Goal: Book appointment/travel/reservation

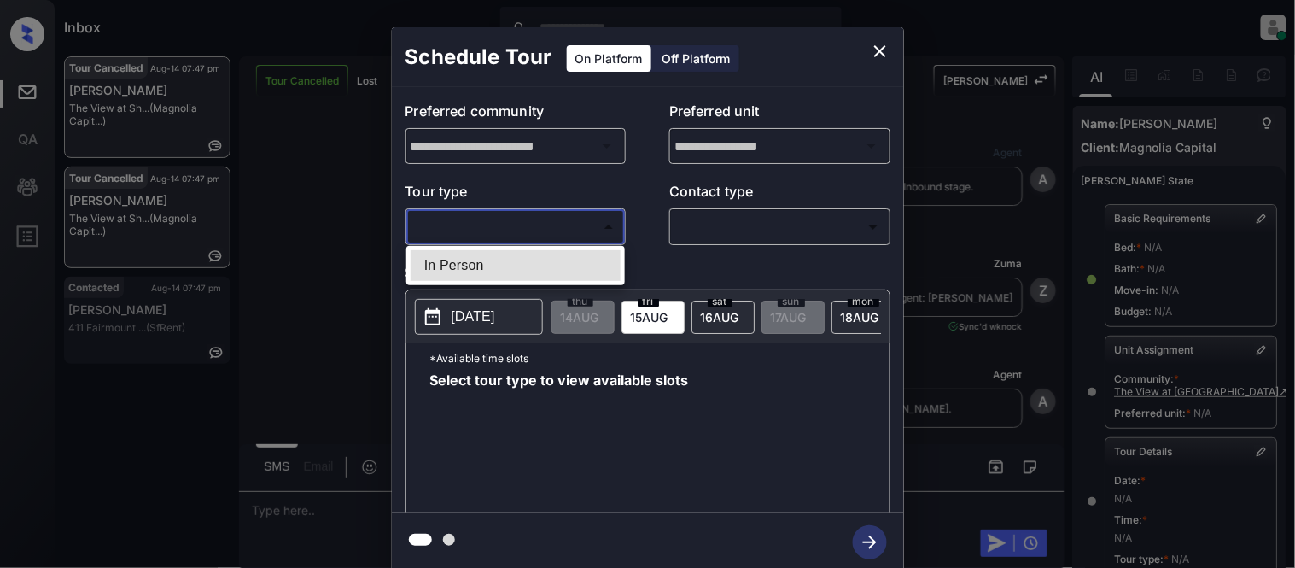
scroll to position [285, 0]
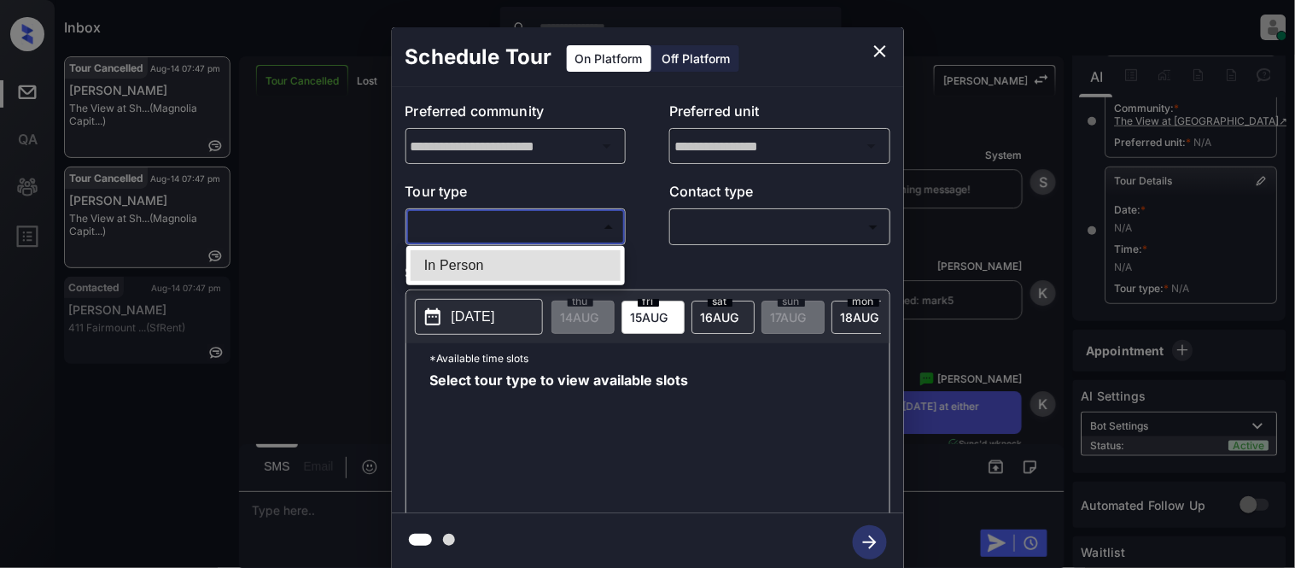
click at [465, 253] on li "In Person" at bounding box center [515, 265] width 210 height 31
click at [748, 237] on div at bounding box center [647, 284] width 1295 height 568
type input "********"
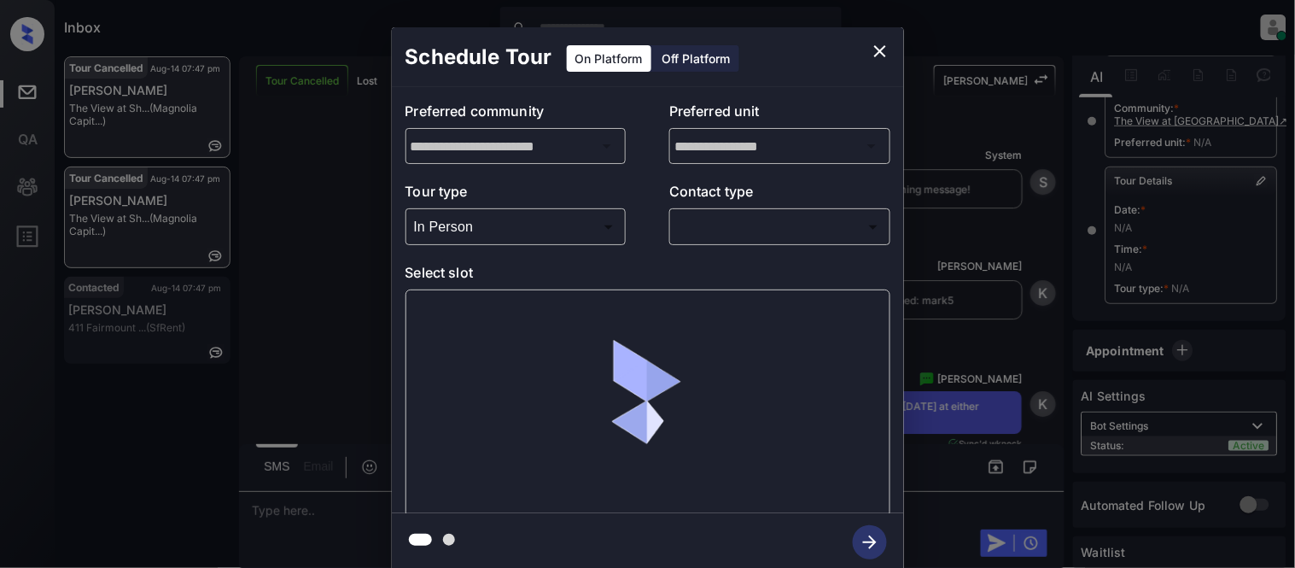
click at [730, 227] on body "Inbox [PERSON_NAME] Cataag Online Set yourself offline Set yourself on break Pr…" at bounding box center [647, 284] width 1295 height 568
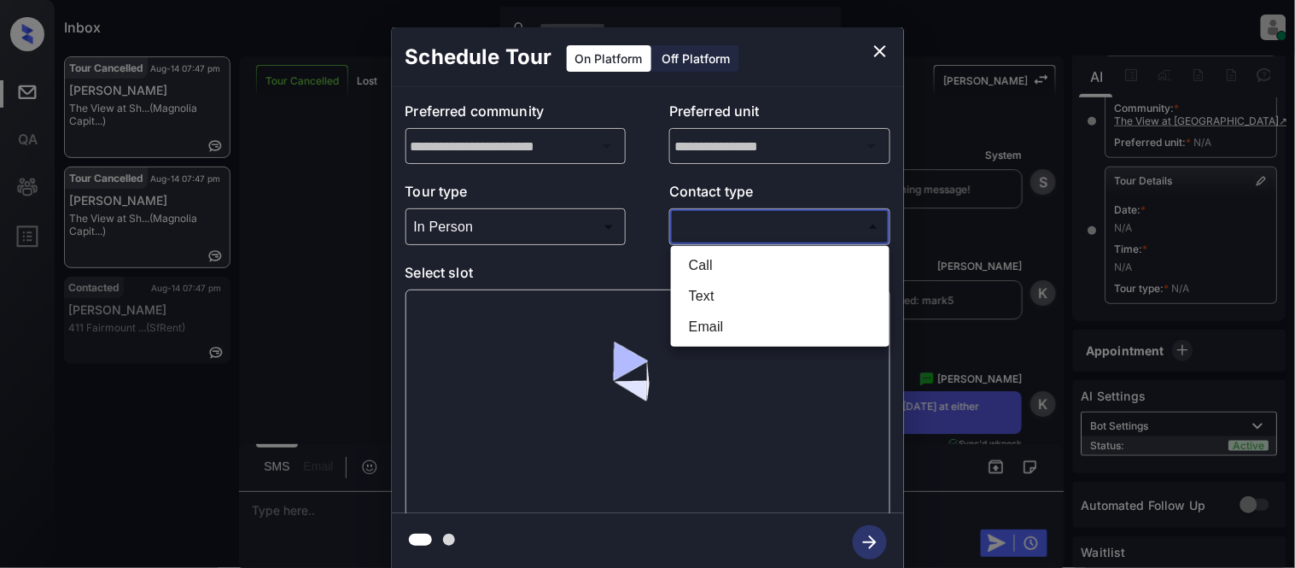
click at [684, 291] on li "Text" at bounding box center [780, 296] width 210 height 31
type input "****"
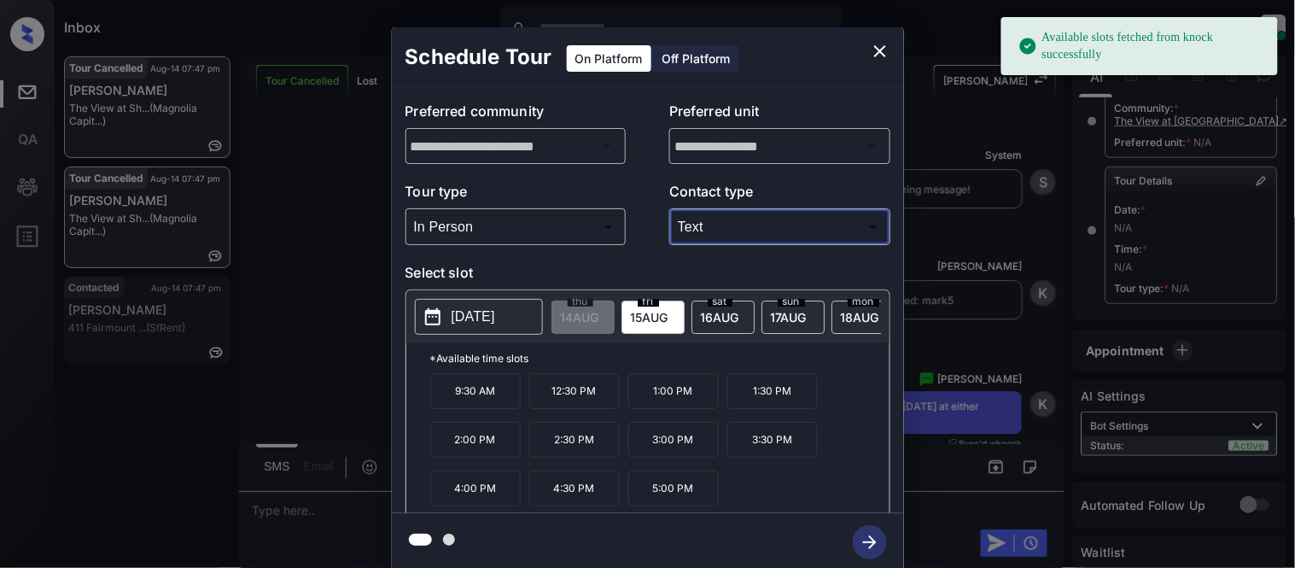
click at [458, 317] on p "[DATE]" at bounding box center [473, 316] width 44 height 20
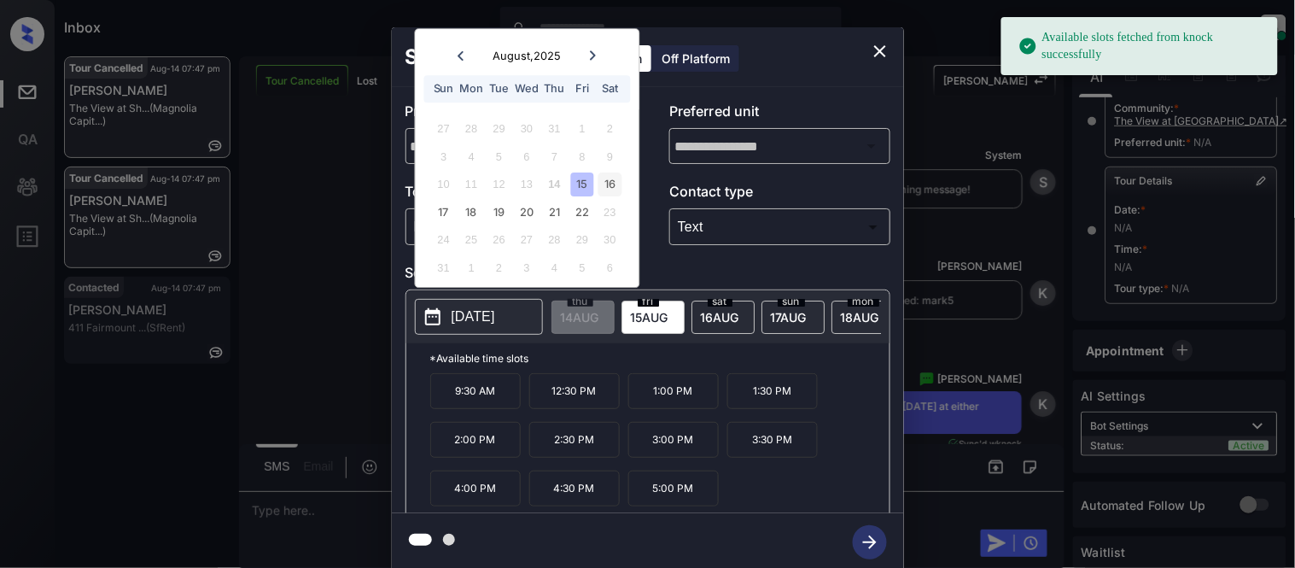
click at [613, 182] on div "16" at bounding box center [609, 184] width 23 height 23
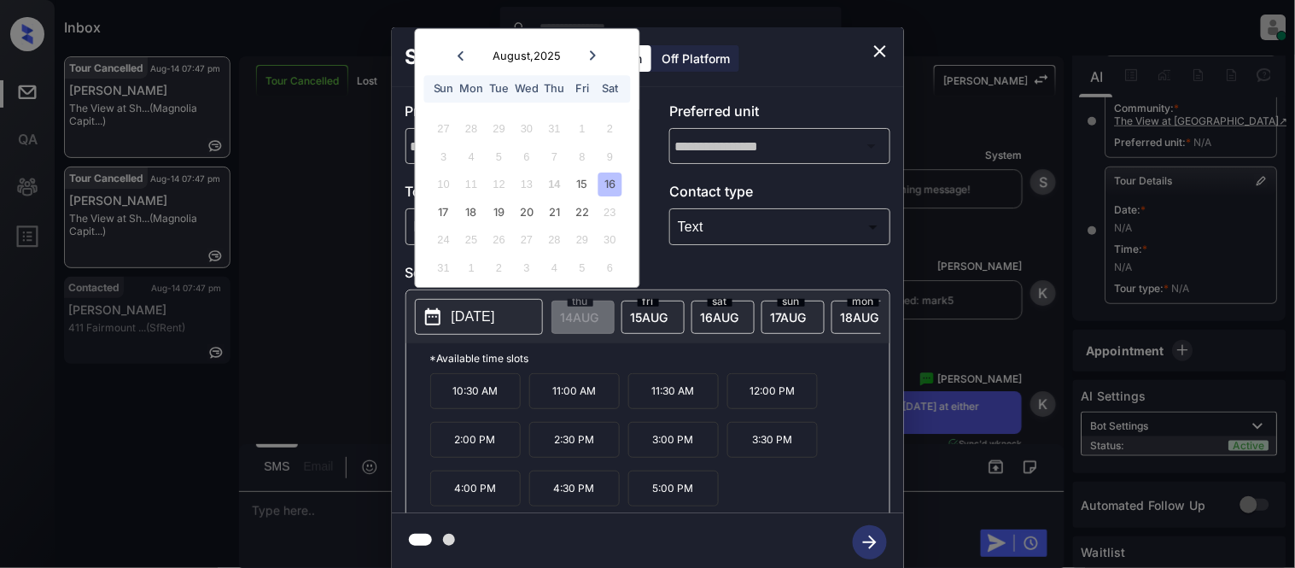
click at [883, 52] on icon "close" at bounding box center [880, 51] width 20 height 20
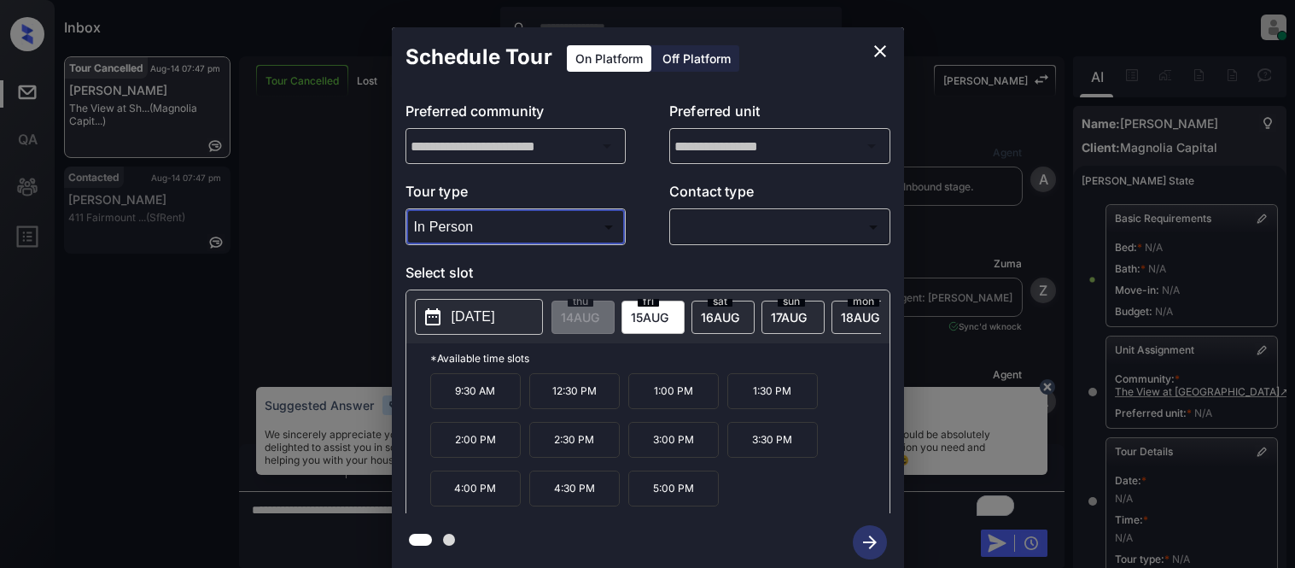
click at [651, 231] on div at bounding box center [647, 284] width 1295 height 568
click at [723, 222] on div at bounding box center [647, 284] width 1295 height 568
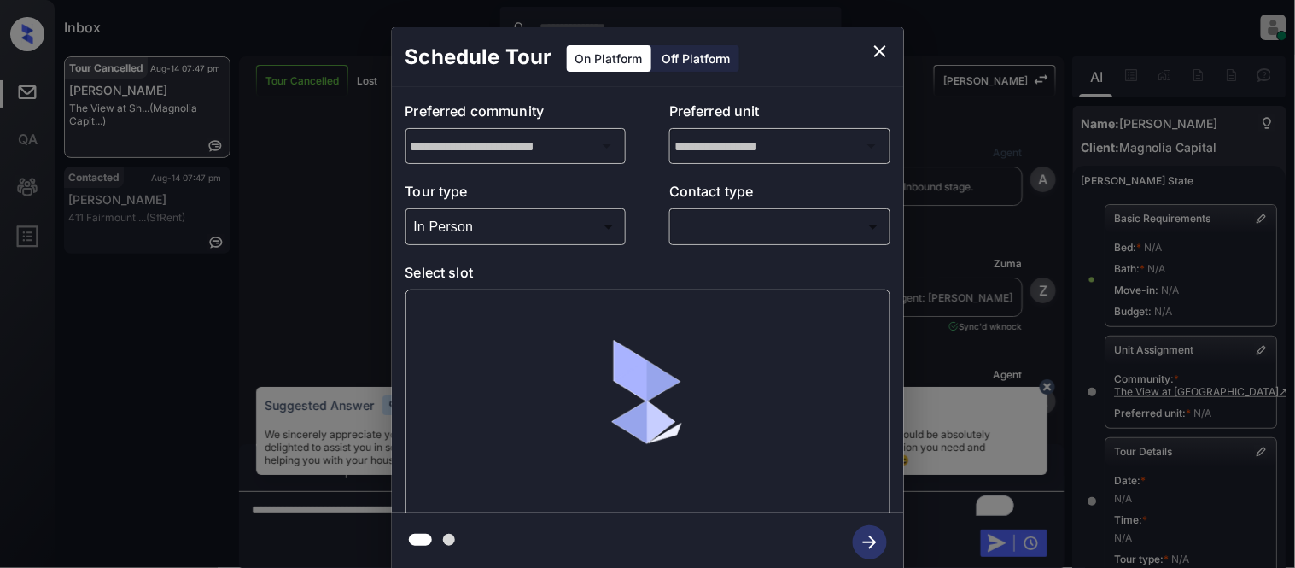
scroll to position [285, 0]
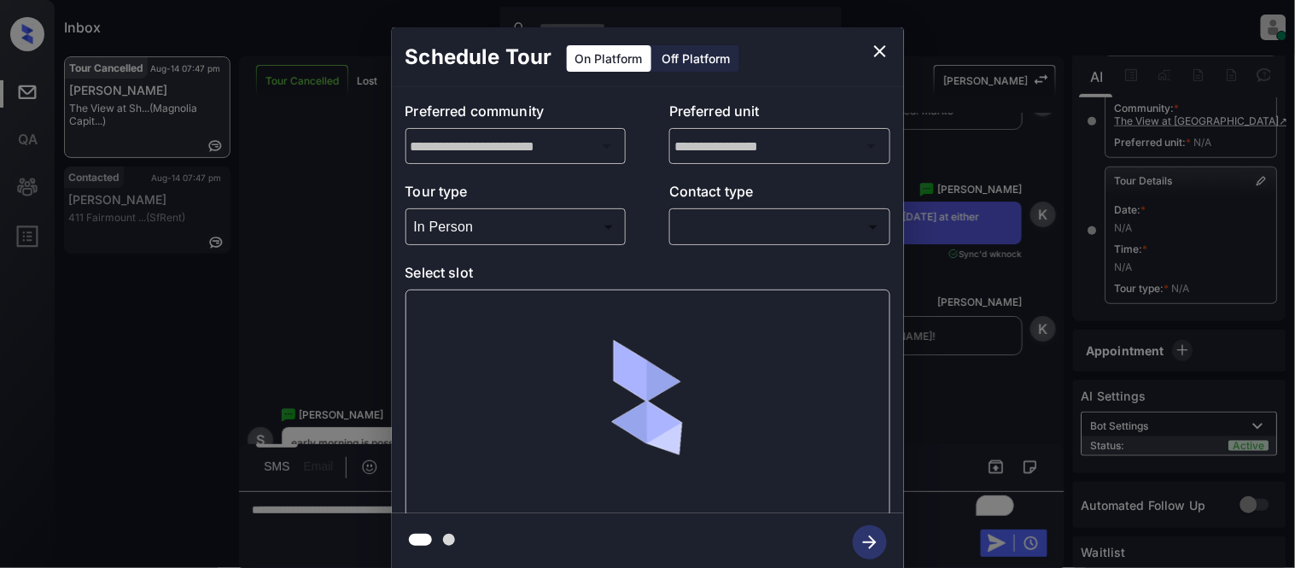
click at [723, 231] on body "Inbox Kristina Cataag Online Set yourself offline Set yourself on break Profile…" at bounding box center [647, 284] width 1295 height 568
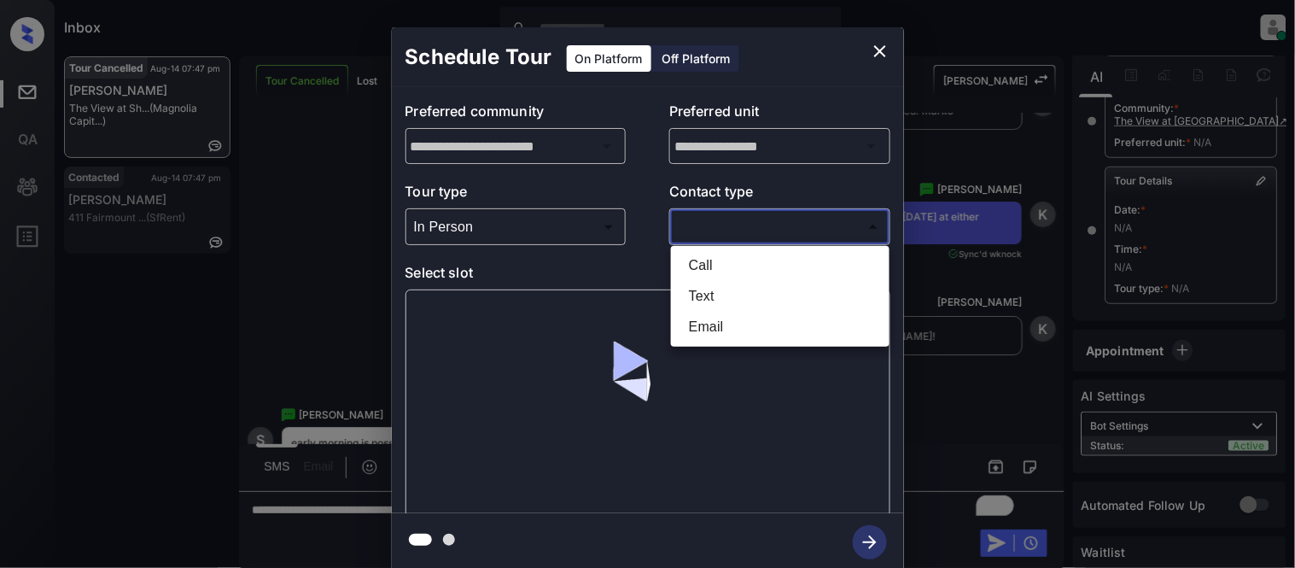
click at [720, 300] on li "Text" at bounding box center [780, 296] width 210 height 31
type input "****"
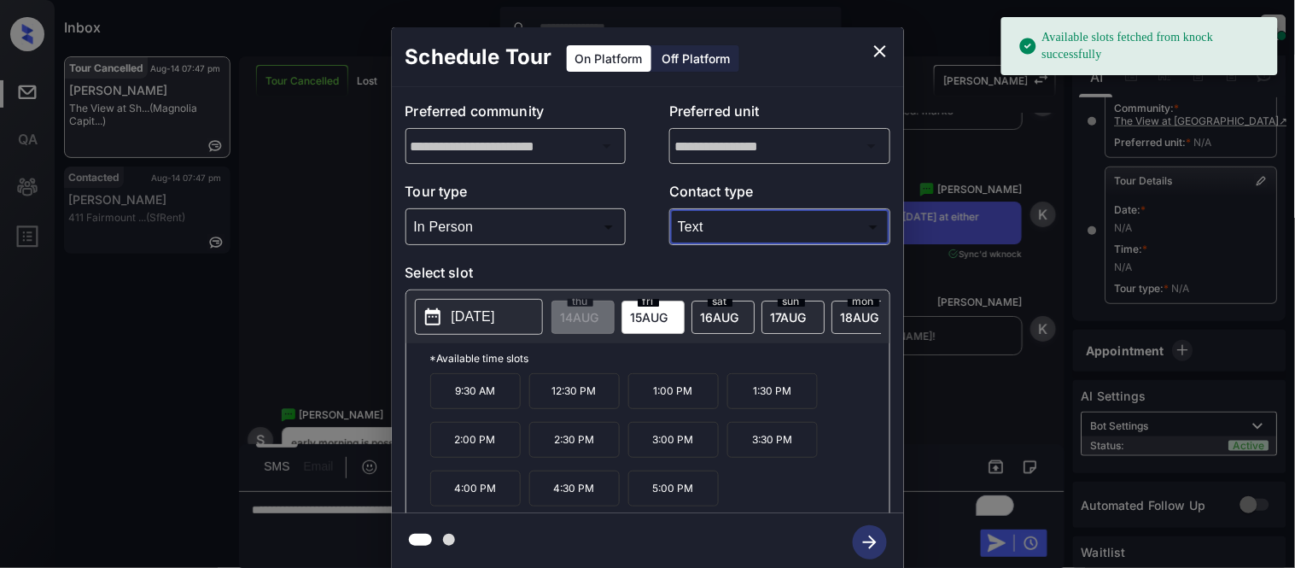
click at [495, 318] on p "[DATE]" at bounding box center [473, 316] width 44 height 20
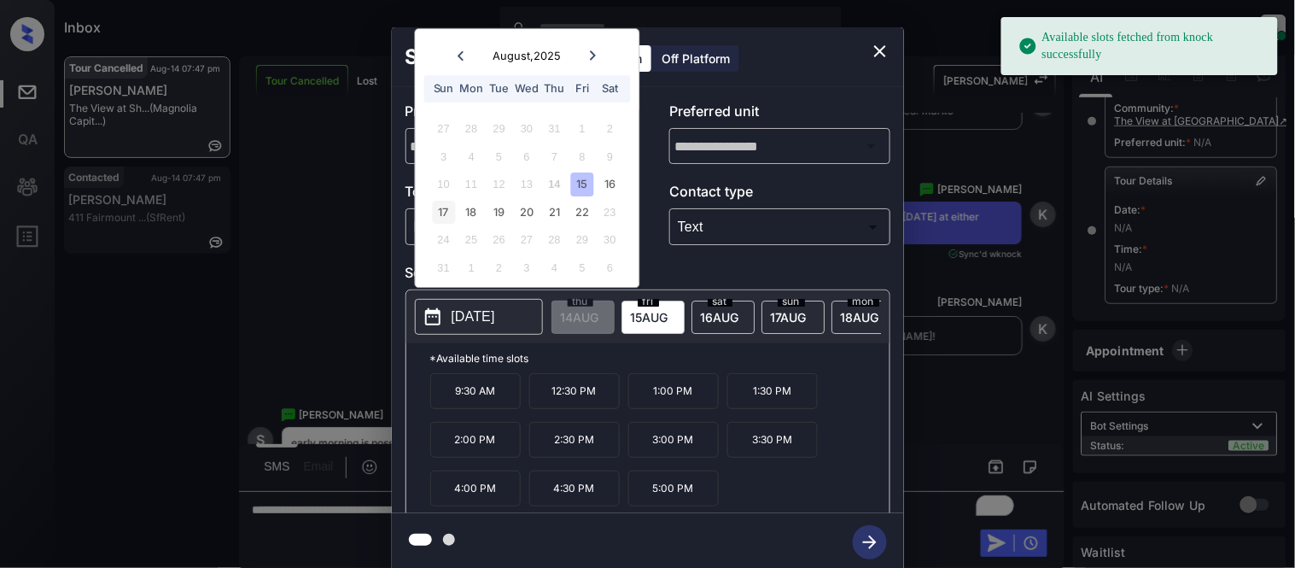
click at [451, 218] on div "17" at bounding box center [443, 212] width 23 height 23
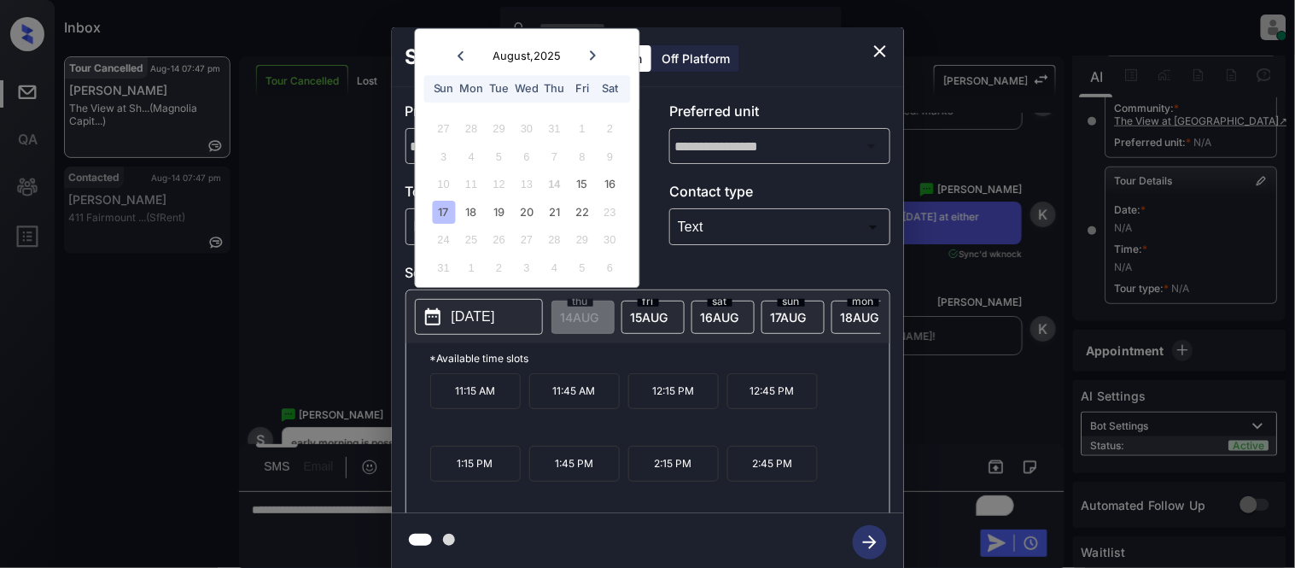
click at [872, 51] on icon "close" at bounding box center [880, 51] width 20 height 20
